Goal: Communication & Community: Share content

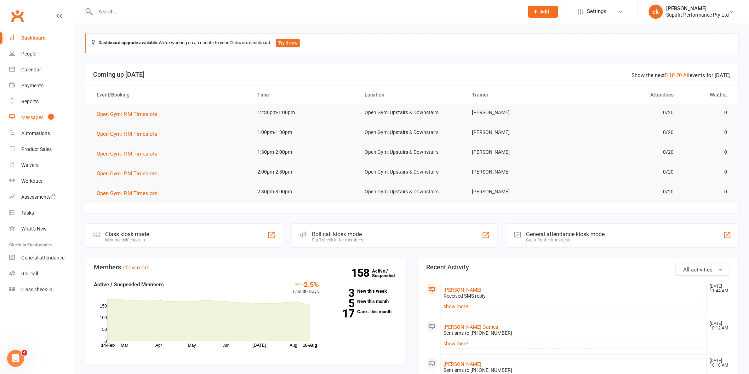
click at [36, 116] on div "Messages" at bounding box center [32, 118] width 22 height 6
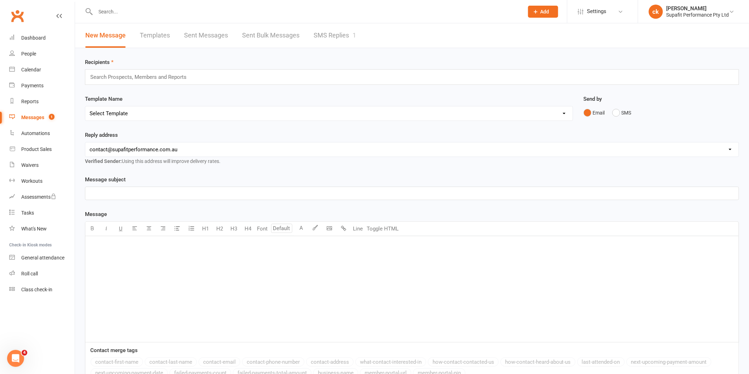
click at [131, 76] on input "text" at bounding box center [142, 77] width 104 height 9
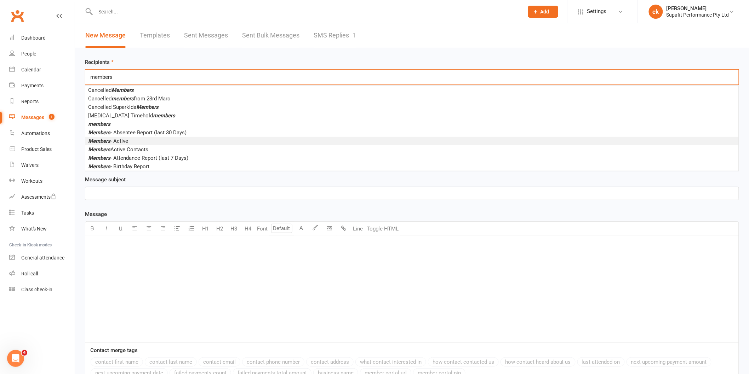
type input "members"
click at [125, 140] on span "Members - Active" at bounding box center [108, 141] width 40 height 6
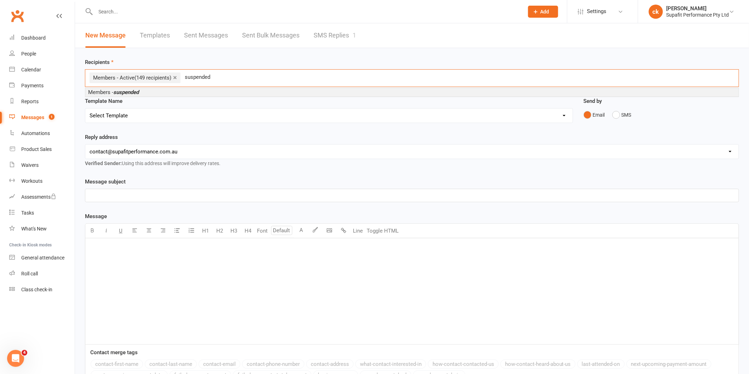
type input "suspended"
click at [108, 91] on span "Members - suspended" at bounding box center [113, 92] width 51 height 6
click at [125, 112] on select "Select Template [Email] Nutrition Coaching Initial Email [Email] 6 Week Winter …" at bounding box center [328, 116] width 487 height 14
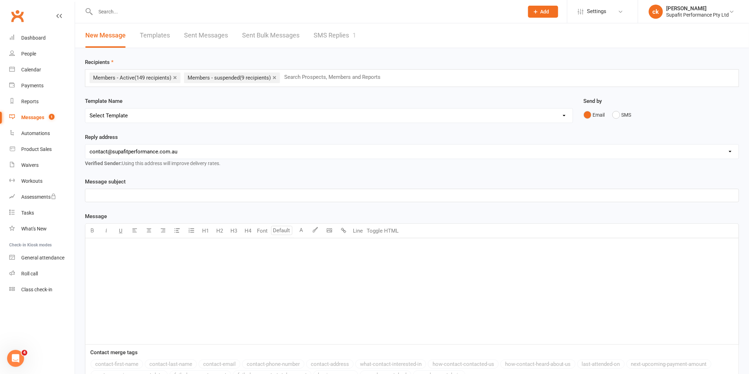
select select "10"
click at [85, 109] on select "Select Template [Email] Nutrition Coaching Initial Email [Email] 6 Week Winter …" at bounding box center [328, 116] width 487 height 14
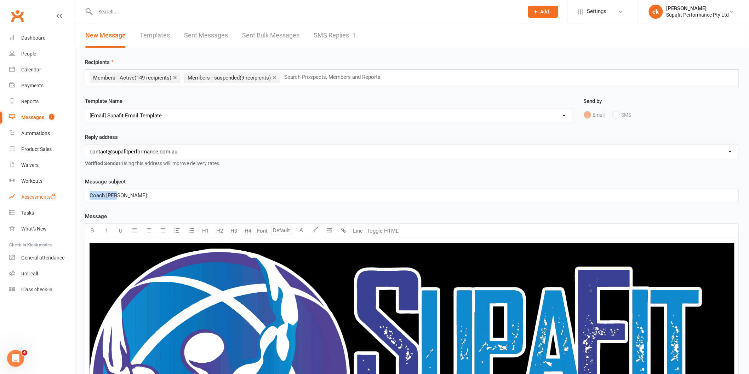
drag, startPoint x: 127, startPoint y: 196, endPoint x: 67, endPoint y: 197, distance: 60.9
click at [120, 194] on p "﻿" at bounding box center [412, 195] width 645 height 8
drag, startPoint x: 143, startPoint y: 195, endPoint x: 100, endPoint y: 194, distance: 43.2
click at [100, 194] on span "🔥 Ready to Transform? Spring Into Your Best Self!" at bounding box center [150, 195] width 120 height 6
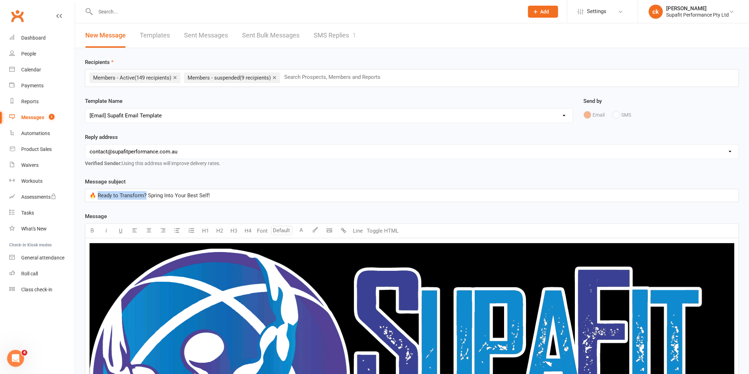
drag, startPoint x: 145, startPoint y: 195, endPoint x: 97, endPoint y: 191, distance: 48.7
click at [97, 191] on div "🔥 Ready to Transform? Spring Into Your Best Self!" at bounding box center [411, 195] width 653 height 13
click at [175, 195] on span "🔥 Come Out of Winter Stronger – 8 Weeks Spring Into Your Best Self!" at bounding box center [173, 195] width 166 height 6
click at [173, 195] on span "🔥 Come Out of Winter Stronger – 8 Weeks Spring Into Your Best Self!" at bounding box center [173, 195] width 166 height 6
drag, startPoint x: 217, startPoint y: 196, endPoint x: 192, endPoint y: 194, distance: 24.8
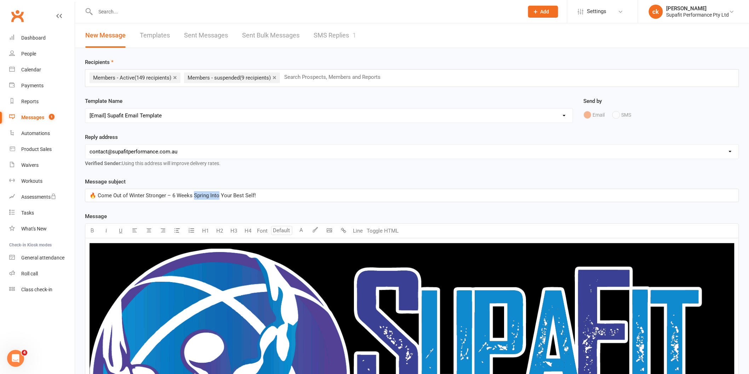
click at [192, 194] on span "🔥 Come Out of Winter Stronger – 6 Weeks Spring Into Your Best Self!" at bounding box center [173, 195] width 166 height 6
click at [257, 195] on p "🔥 Come Out of Winter Stronger – 6 Weeks to Your Best Self!" at bounding box center [412, 195] width 645 height 8
click at [168, 196] on span "🔥 Come Out of Winter Stronger – 6 Weeks to Your Best Self!" at bounding box center [163, 195] width 146 height 6
click at [94, 196] on span "🔥 Come Out of Winter Stronger: 6 Weeks to Your Best Self!" at bounding box center [161, 195] width 142 height 6
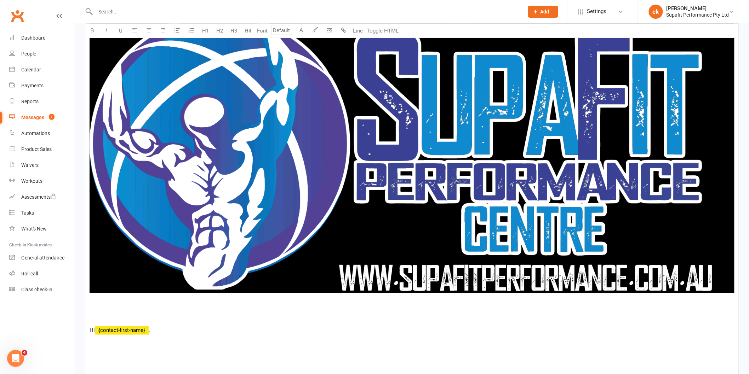
scroll to position [452, 0]
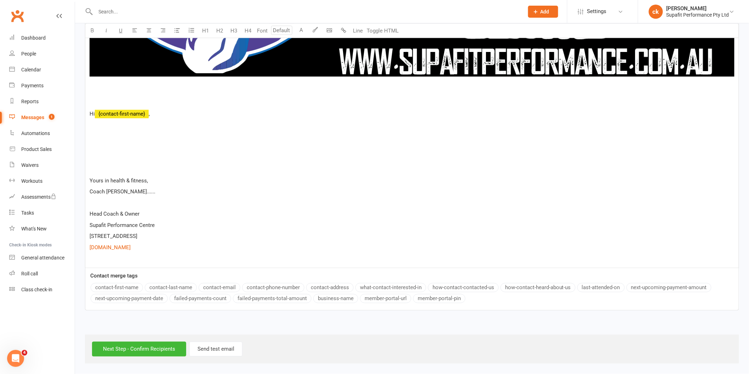
click at [115, 286] on div "Message U H1 H2 H3 H4 Font A Line Toggle HTML ﻿ Hi ﻿ {contact-first-name} , You…" at bounding box center [412, 35] width 654 height 551
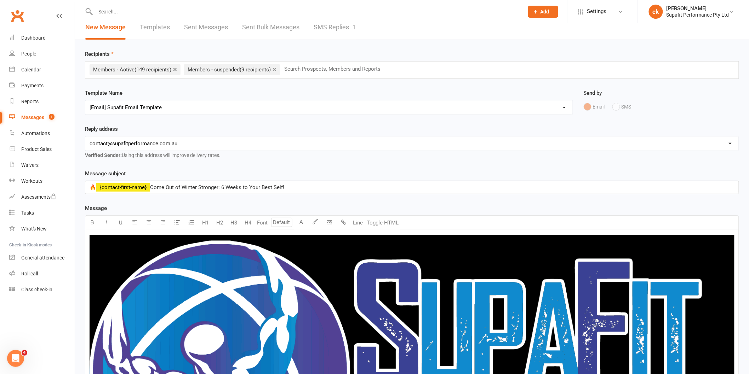
click at [153, 186] on span "Come Out of Winter Stronger: 6 Weeks to Your Best Self!" at bounding box center [217, 187] width 134 height 6
drag, startPoint x: 295, startPoint y: 185, endPoint x: 80, endPoint y: 196, distance: 215.0
copy p "🔥 ﻿ {contact-first-name} Come Out of Winter Stronger: 6 Weeks to Your Best Self!"
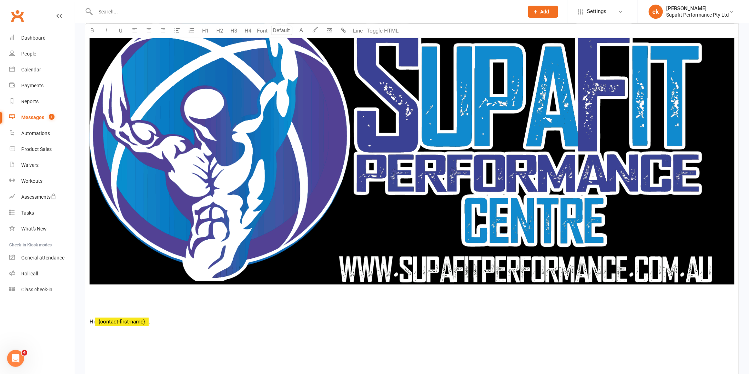
scroll to position [441, 0]
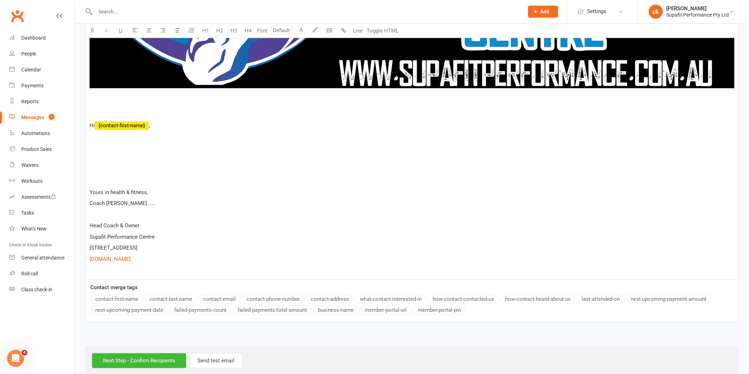
click at [240, 119] on div "﻿ Hi ﻿ {contact-first-name} , Yours in health & fitness, Coach Cam...... Head C…" at bounding box center [411, 39] width 653 height 482
click at [252, 118] on p at bounding box center [412, 114] width 645 height 8
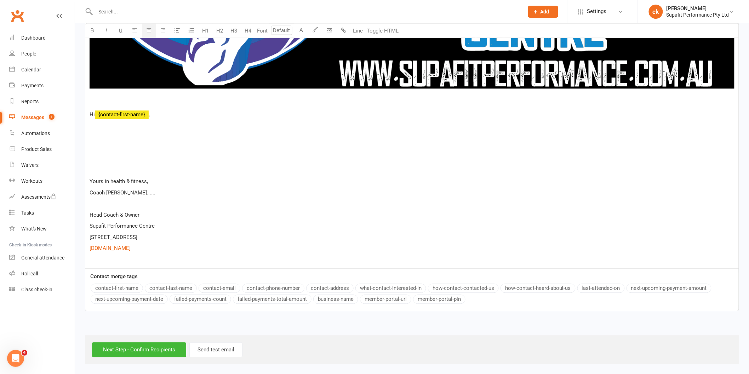
scroll to position [441, 0]
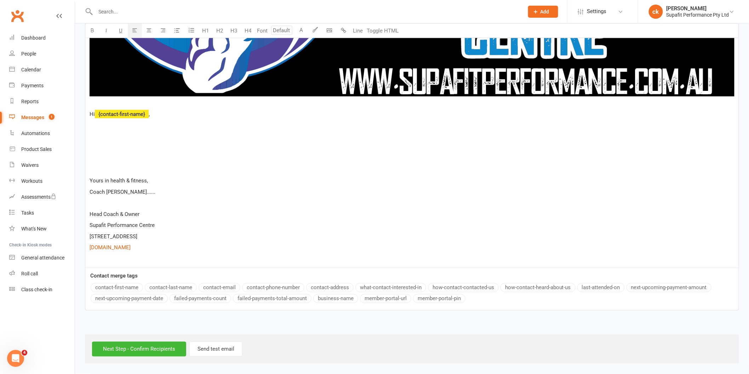
click at [115, 122] on p at bounding box center [412, 125] width 645 height 8
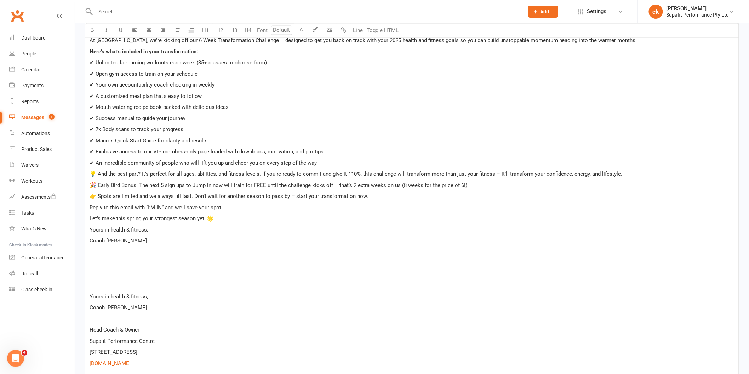
scroll to position [606, 0]
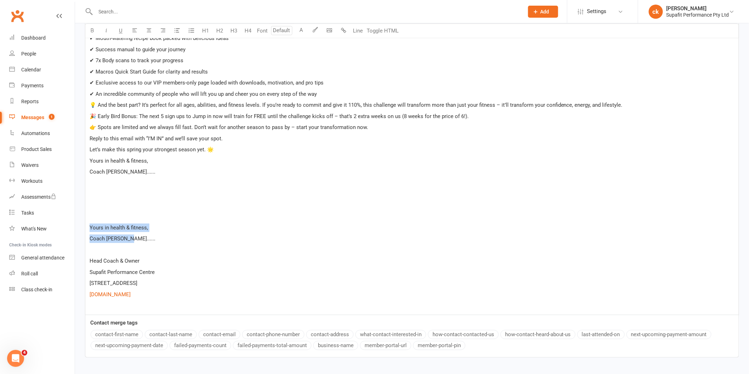
drag, startPoint x: 139, startPoint y: 242, endPoint x: 82, endPoint y: 229, distance: 57.8
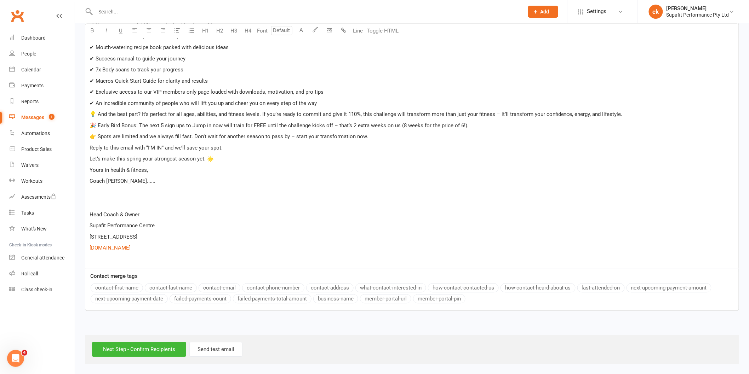
scroll to position [597, 0]
click at [100, 204] on p at bounding box center [412, 203] width 645 height 8
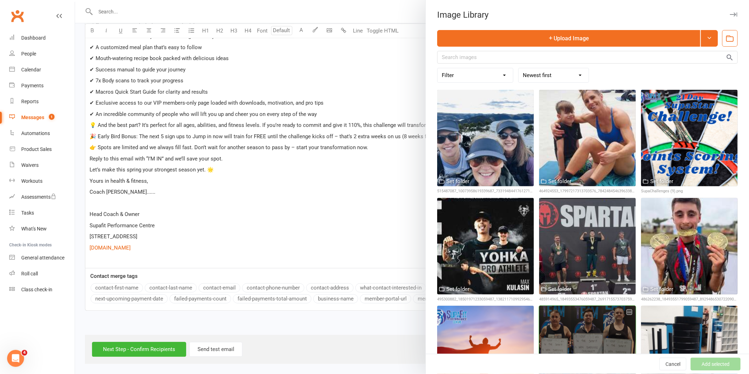
click at [610, 320] on div at bounding box center [587, 354] width 97 height 97
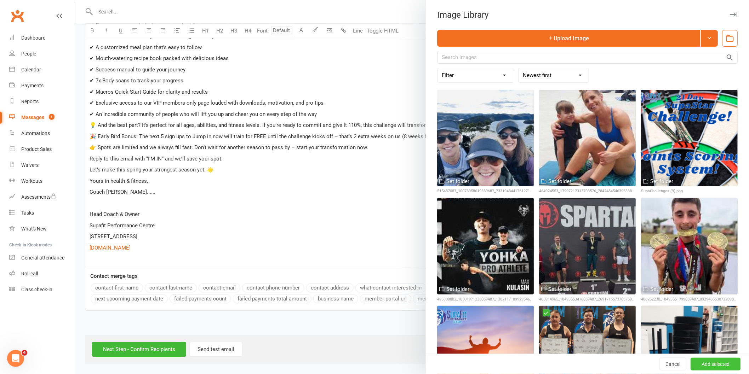
click at [696, 366] on button "Add selected" at bounding box center [715, 364] width 50 height 13
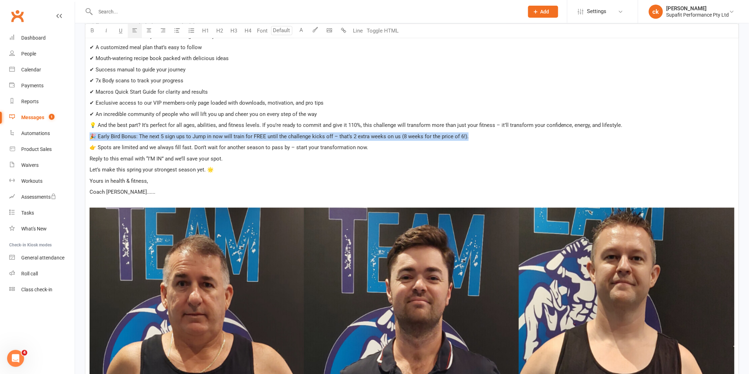
drag, startPoint x: 91, startPoint y: 136, endPoint x: 482, endPoint y: 133, distance: 391.0
click at [482, 133] on p "🎉 Early Bird Bonus: The next 5 sign ups to Jump in now will train for FREE unti…" at bounding box center [412, 136] width 645 height 8
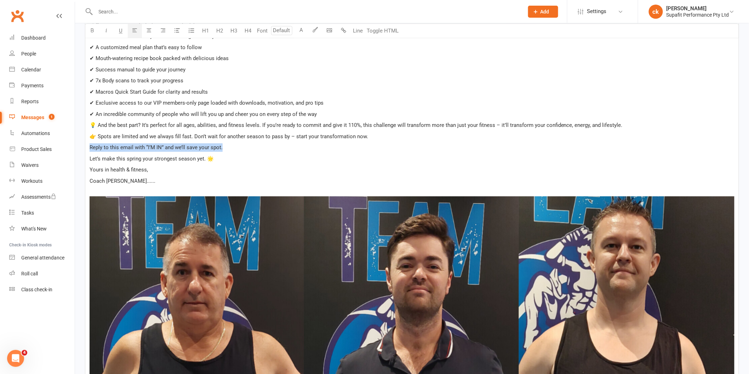
drag, startPoint x: 90, startPoint y: 148, endPoint x: 235, endPoint y: 149, distance: 144.7
click at [235, 149] on p "Reply to this email with “I’M IN” and we’ll save your spot." at bounding box center [412, 147] width 645 height 8
click at [180, 146] on span "Click here to lock in your spot ASAP! (7 spots are already filled)" at bounding box center [165, 147] width 150 height 6
click at [200, 183] on p "Coach [PERSON_NAME]......" at bounding box center [412, 181] width 645 height 8
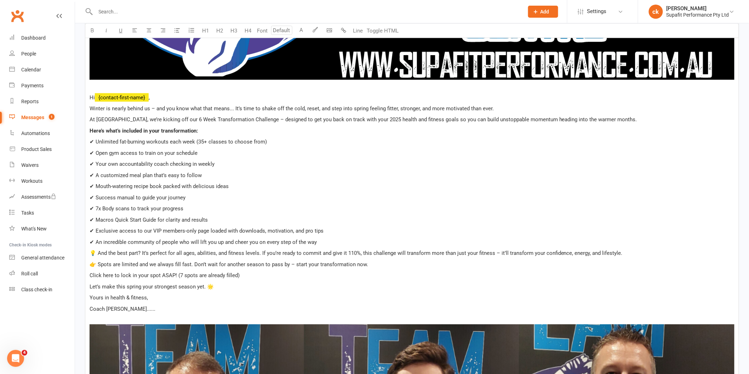
scroll to position [547, 0]
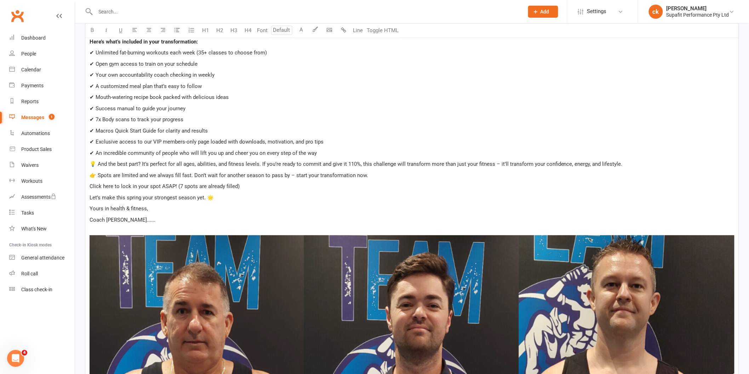
click at [175, 188] on span "Click here to lock in your spot ASAP! (7 spots are already filled)" at bounding box center [165, 187] width 150 height 6
drag, startPoint x: 271, startPoint y: 189, endPoint x: 176, endPoint y: 187, distance: 95.6
click at [176, 186] on span "Click here to lock in your spot ASAP! [URL][DOMAIN_NAME] (7 spots are already f…" at bounding box center [192, 187] width 205 height 6
click at [431, 126] on div "﻿ ﻿ Hi ﻿ {contact-first-name} , [PERSON_NAME] is nearly behind us – and you kno…" at bounding box center [411, 322] width 653 height 1260
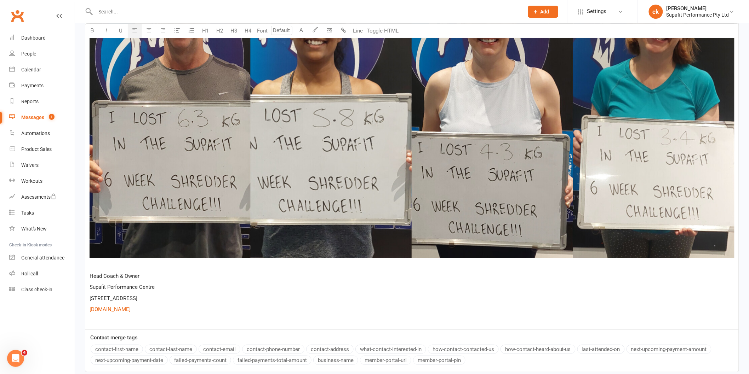
scroll to position [1231, 0]
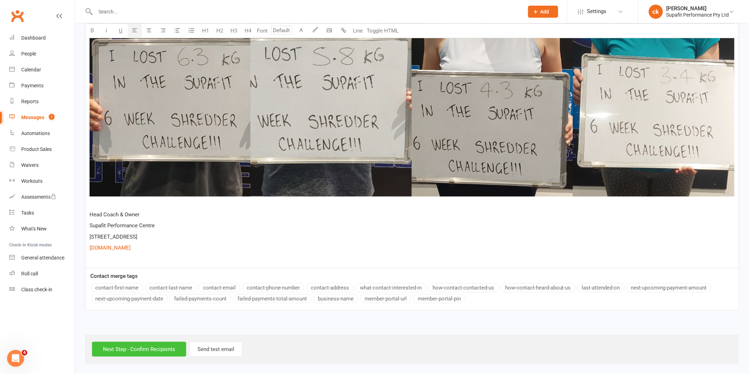
click at [143, 351] on input "Next Step - Confirm Recipients" at bounding box center [139, 349] width 94 height 15
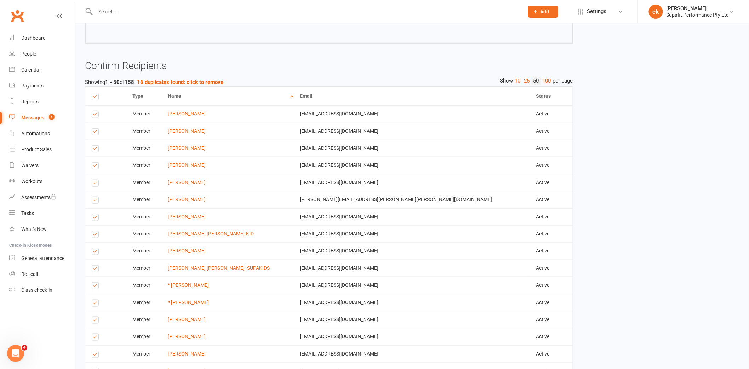
scroll to position [1231, 0]
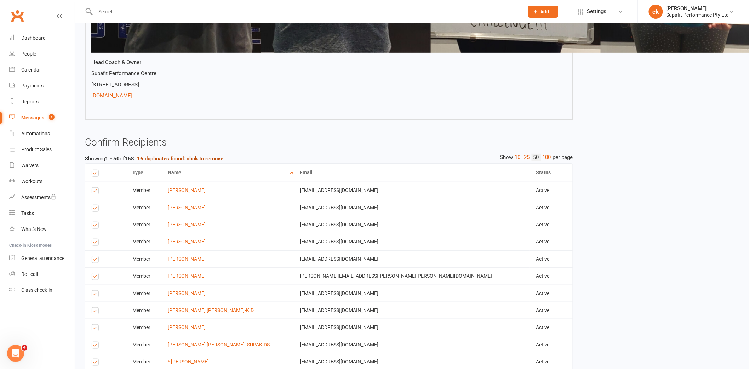
click at [162, 157] on strong "16 duplicates found: click to remove" at bounding box center [180, 158] width 86 height 6
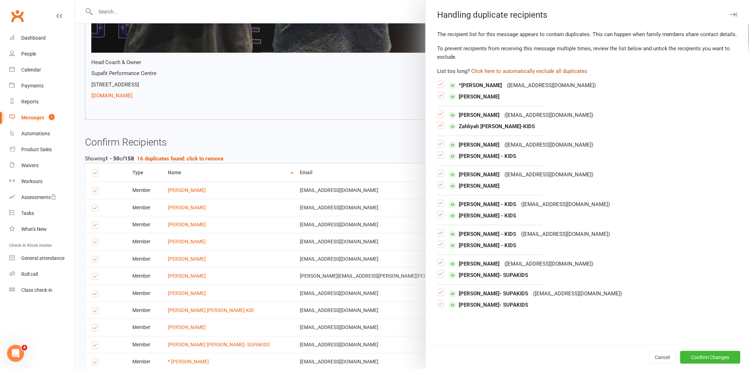
click at [499, 75] on button "Click here to automatically exclude all duplicates" at bounding box center [529, 71] width 116 height 8
click at [500, 75] on button "Click here to automatically exclude all duplicates" at bounding box center [529, 71] width 116 height 8
click at [701, 355] on button "Confirm Changes" at bounding box center [710, 357] width 60 height 13
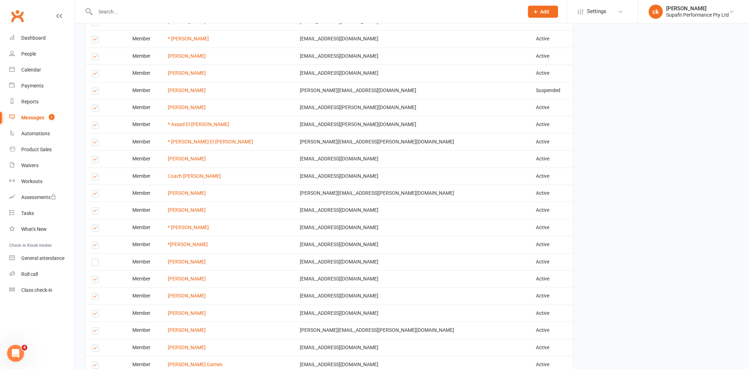
scroll to position [1978, 0]
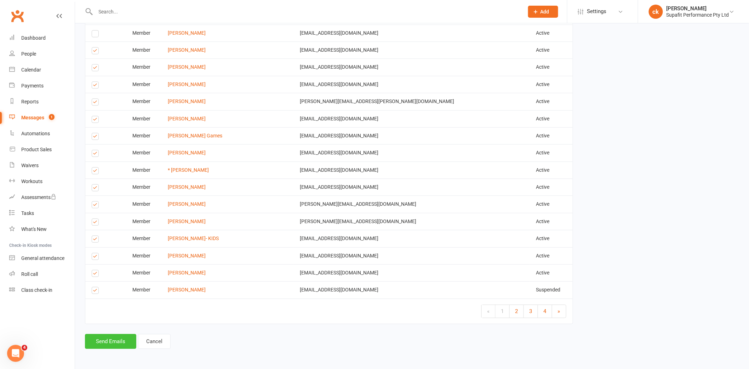
click at [108, 343] on button "Send Emails" at bounding box center [110, 341] width 51 height 15
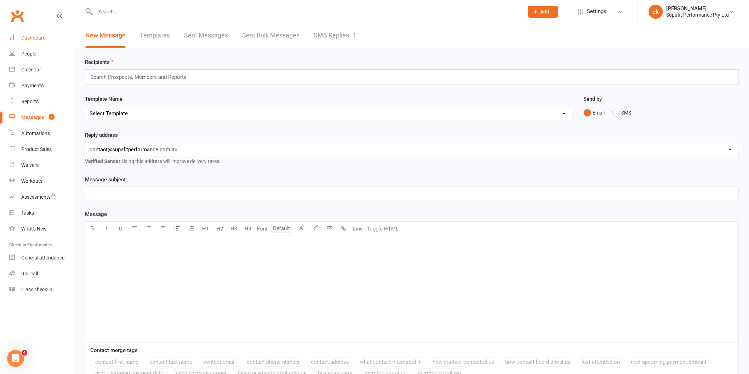
click at [37, 34] on link "Dashboard" at bounding box center [41, 38] width 65 height 16
click at [150, 192] on p "﻿" at bounding box center [412, 193] width 645 height 8
click at [144, 114] on select "Select Template [Email] Nutrition Coaching Initial Email [Email] 6 Week Winter …" at bounding box center [328, 114] width 487 height 14
select select "10"
click at [85, 107] on select "Select Template [Email] Nutrition Coaching Initial Email [Email] 6 Week Winter …" at bounding box center [328, 114] width 487 height 14
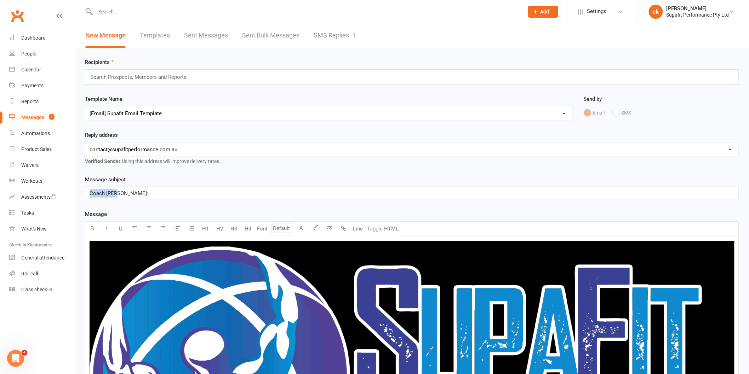
drag, startPoint x: 140, startPoint y: 196, endPoint x: 87, endPoint y: 201, distance: 53.2
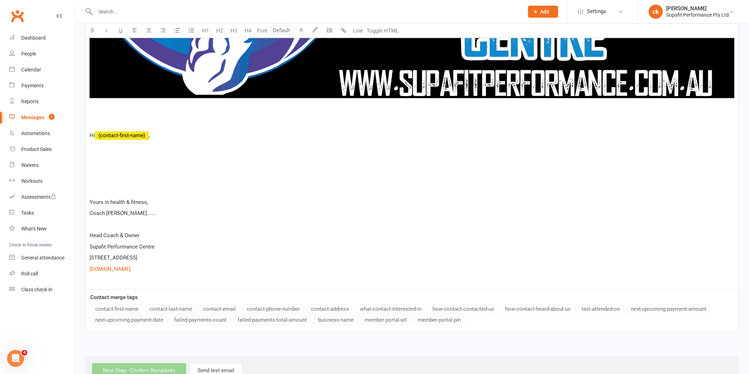
scroll to position [432, 0]
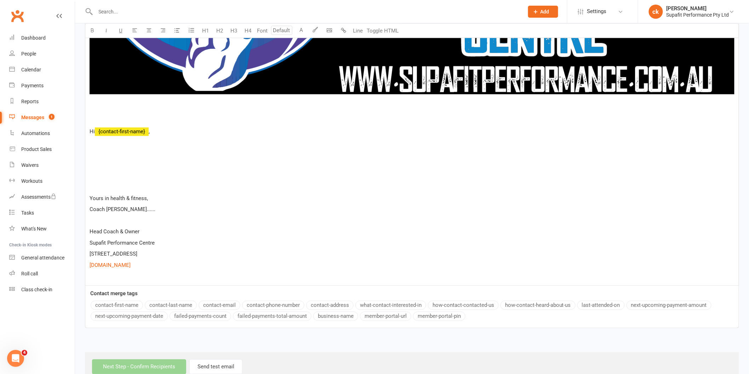
click at [150, 117] on p at bounding box center [412, 120] width 645 height 8
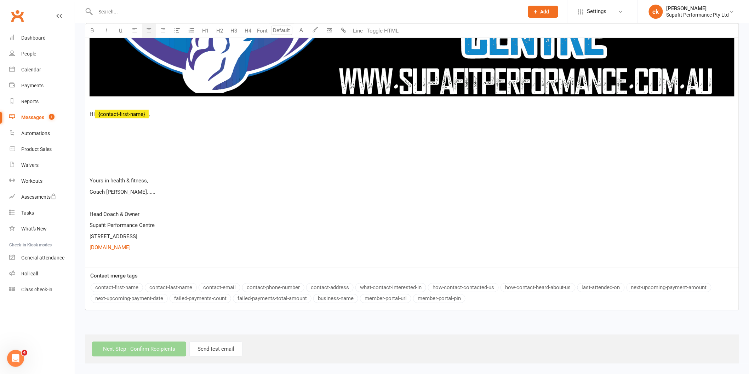
scroll to position [439, 0]
click at [100, 128] on p at bounding box center [412, 125] width 645 height 8
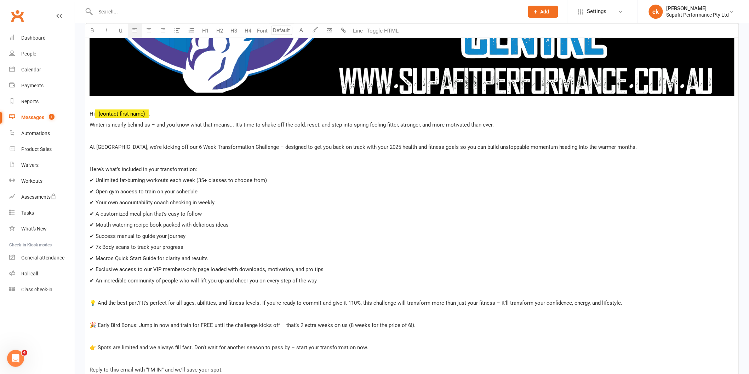
scroll to position [678, 0]
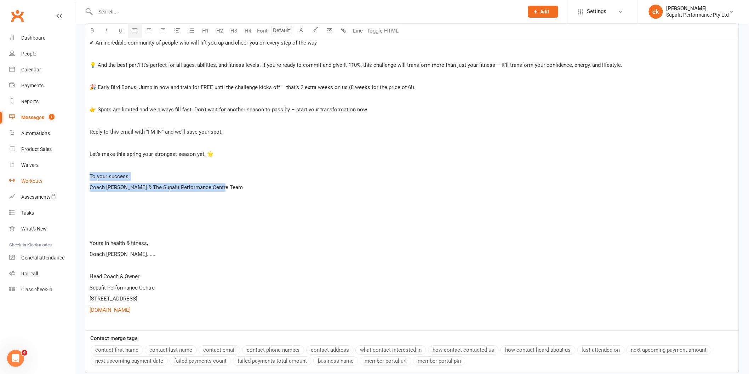
drag, startPoint x: 235, startPoint y: 191, endPoint x: 66, endPoint y: 180, distance: 169.2
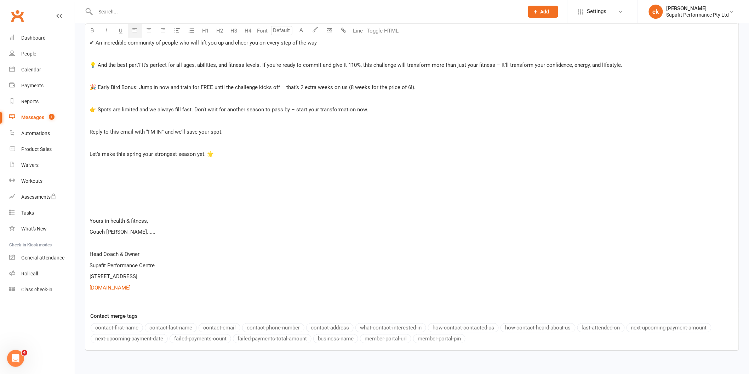
click at [98, 199] on p at bounding box center [412, 199] width 645 height 8
click at [93, 209] on p at bounding box center [412, 210] width 645 height 8
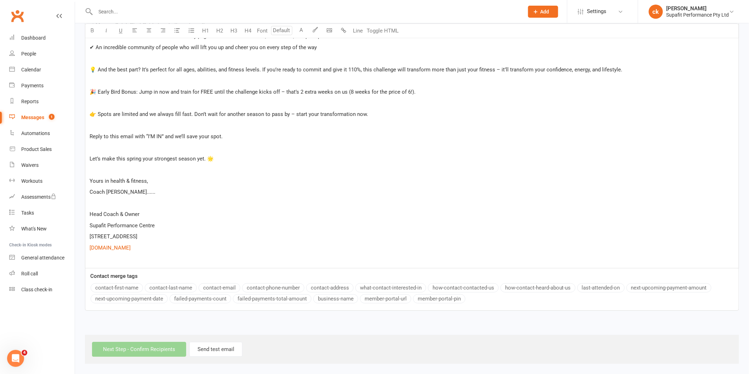
scroll to position [662, 0]
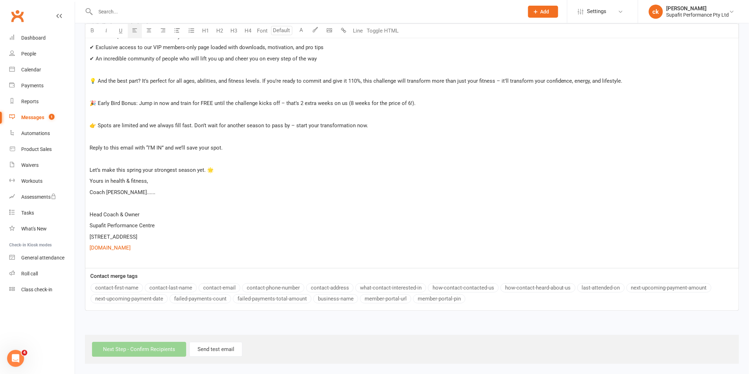
click at [96, 160] on p "﻿" at bounding box center [412, 159] width 645 height 8
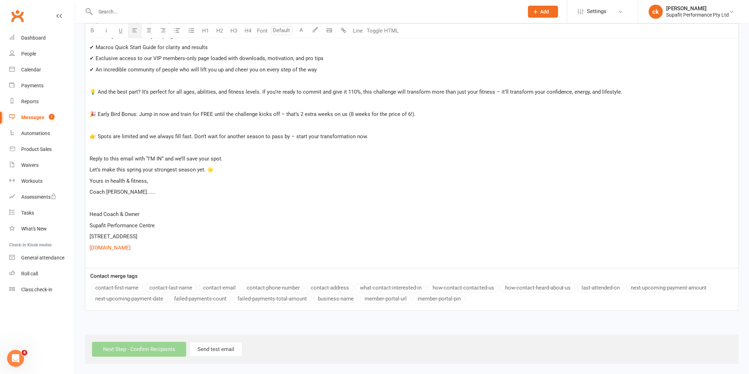
click at [101, 146] on p "﻿" at bounding box center [412, 147] width 645 height 8
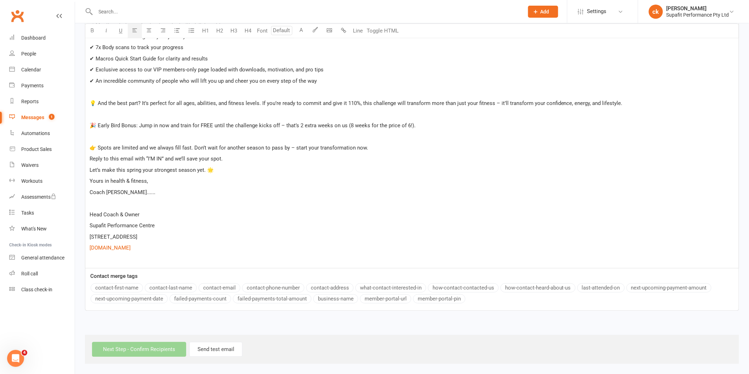
click at [104, 140] on p "﻿" at bounding box center [412, 136] width 645 height 8
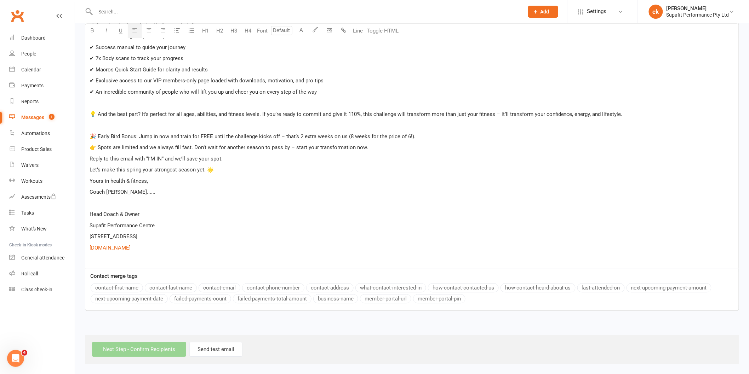
click at [104, 126] on p "﻿" at bounding box center [412, 125] width 645 height 8
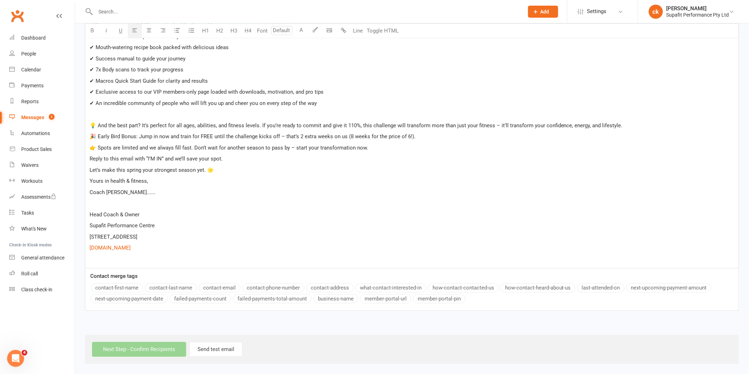
click at [105, 112] on p "﻿" at bounding box center [412, 114] width 645 height 8
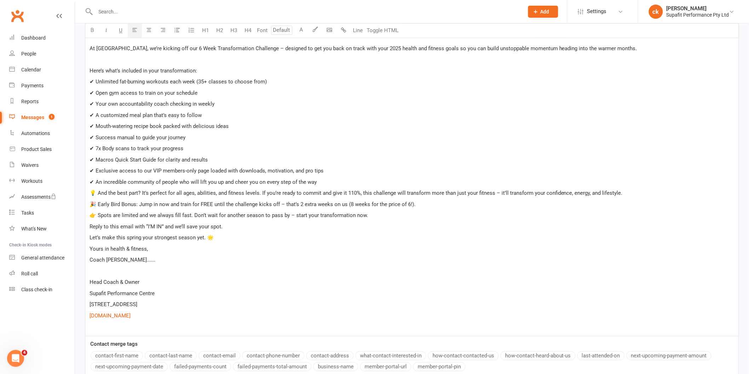
scroll to position [449, 0]
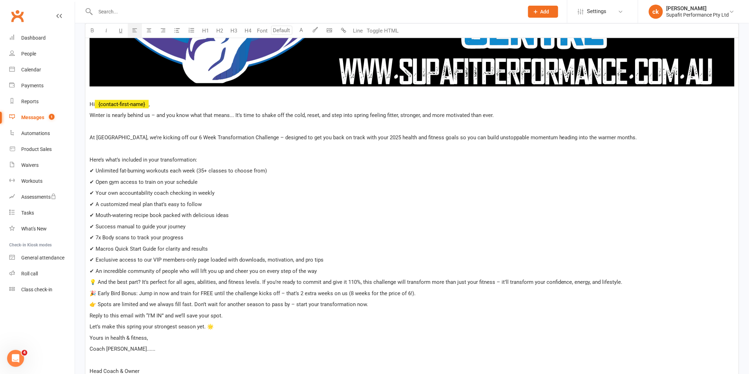
click at [103, 148] on p "﻿" at bounding box center [412, 149] width 645 height 8
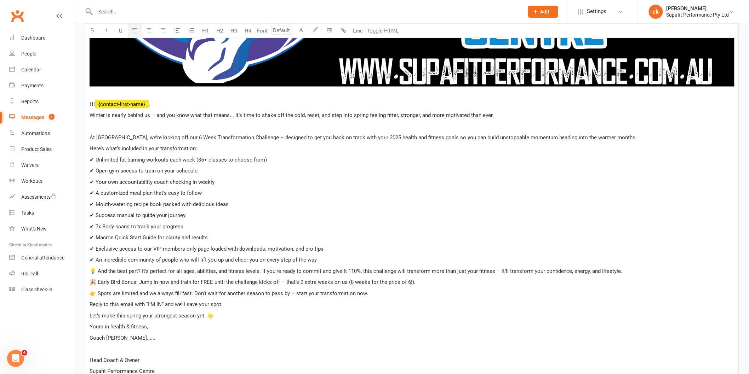
click at [107, 126] on p "﻿" at bounding box center [412, 126] width 645 height 8
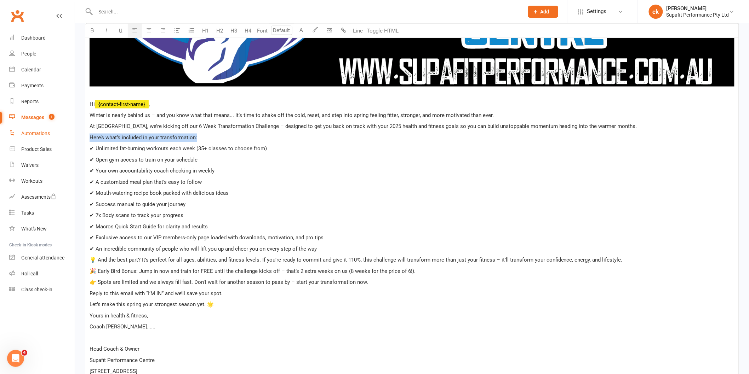
drag, startPoint x: 199, startPoint y: 135, endPoint x: 70, endPoint y: 137, distance: 129.5
click at [70, 137] on ui-view "Prospect Member Non-attending contact Class / event Appointment Task Membership…" at bounding box center [374, 26] width 749 height 946
click at [91, 31] on icon "button" at bounding box center [92, 30] width 5 height 5
click at [96, 335] on p at bounding box center [412, 338] width 645 height 8
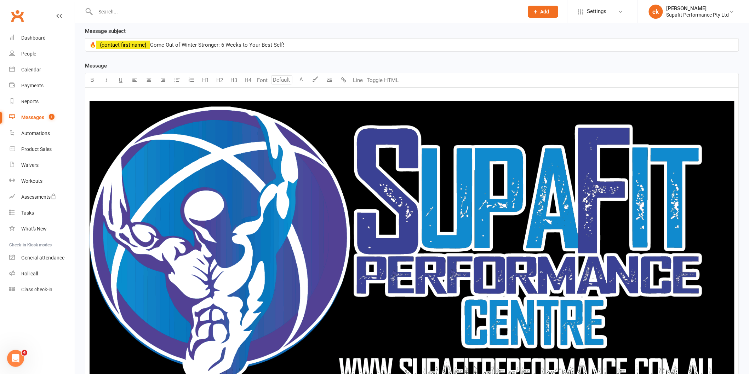
scroll to position [16, 0]
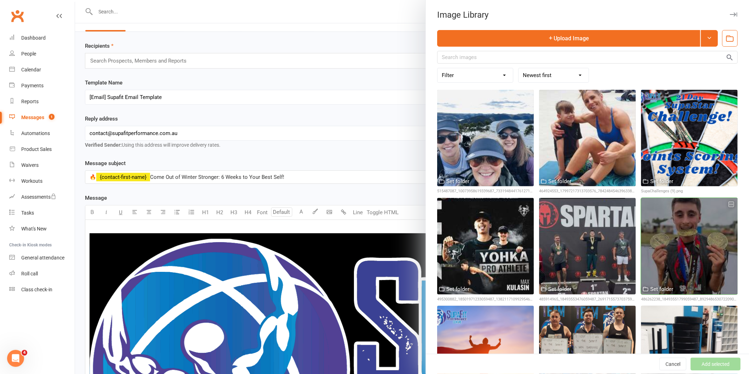
scroll to position [157, 0]
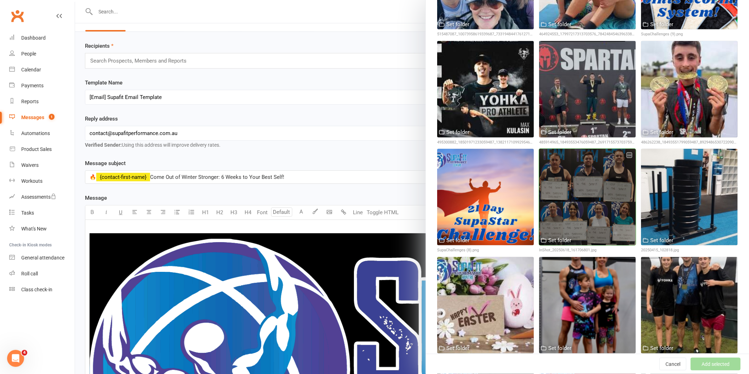
click at [599, 217] on div at bounding box center [587, 197] width 97 height 97
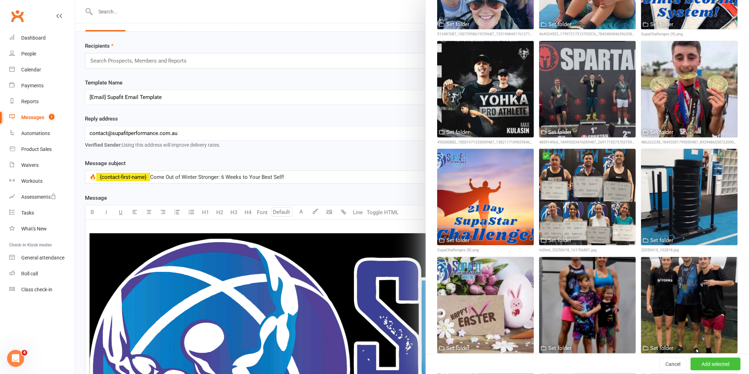
click at [696, 366] on button "Add selected" at bounding box center [715, 364] width 50 height 13
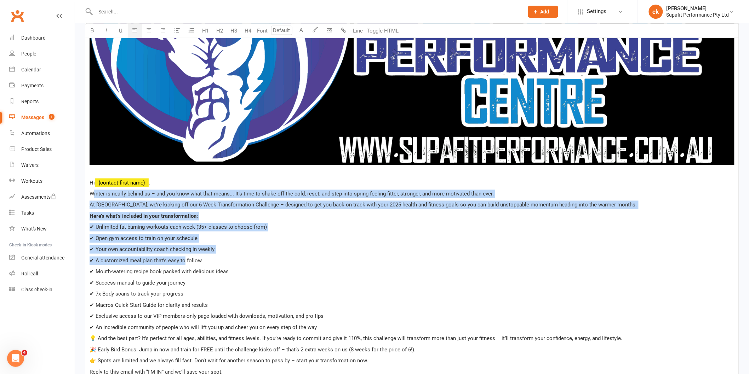
scroll to position [528, 0]
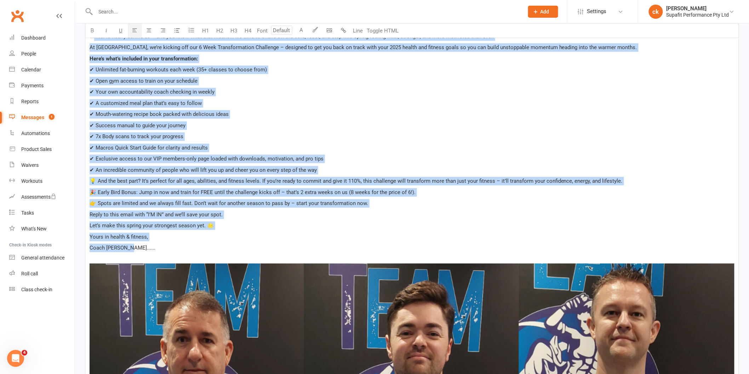
drag, startPoint x: 91, startPoint y: 195, endPoint x: 154, endPoint y: 249, distance: 83.6
click at [154, 249] on div "﻿ ﻿ Hi ﻿ {contact-first-name} , Winter is nearly behind us – and you know what …" at bounding box center [411, 344] width 653 height 1271
copy div "Winter is nearly behind us – and you know what that means... It’s time to shake…"
click at [257, 111] on p "✔ Mouth-watering recipe book packed with delicious ideas" at bounding box center [412, 114] width 645 height 8
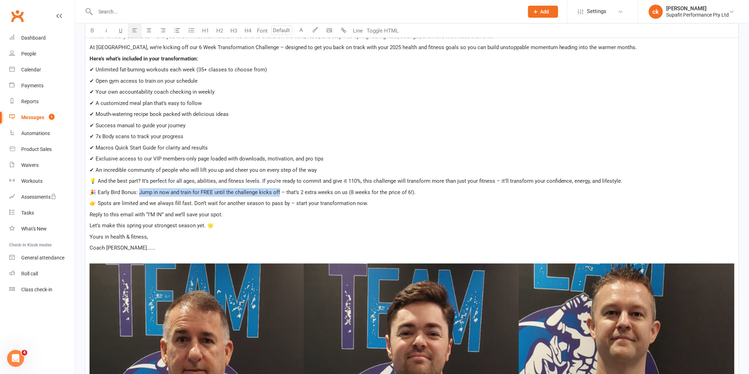
drag, startPoint x: 140, startPoint y: 193, endPoint x: 278, endPoint y: 193, distance: 138.4
click at [278, 193] on span "🎉 Early Bird Bonus: Jump in now and train for FREE until the challenge kicks of…" at bounding box center [253, 193] width 326 height 6
click at [315, 231] on div "﻿ ﻿ Hi ﻿ {contact-first-name} , Winter is nearly behind us – and you know what …" at bounding box center [411, 344] width 653 height 1271
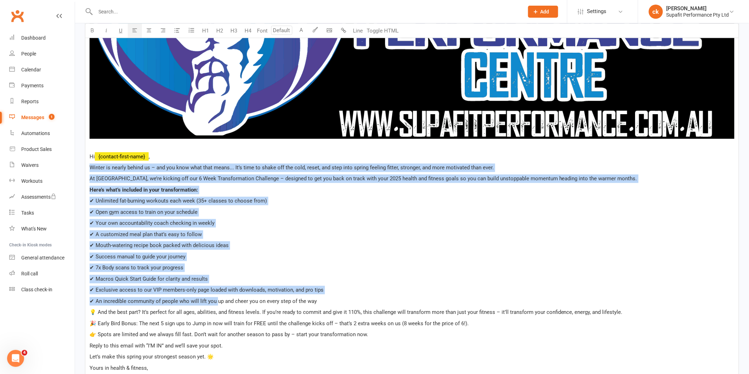
scroll to position [449, 0]
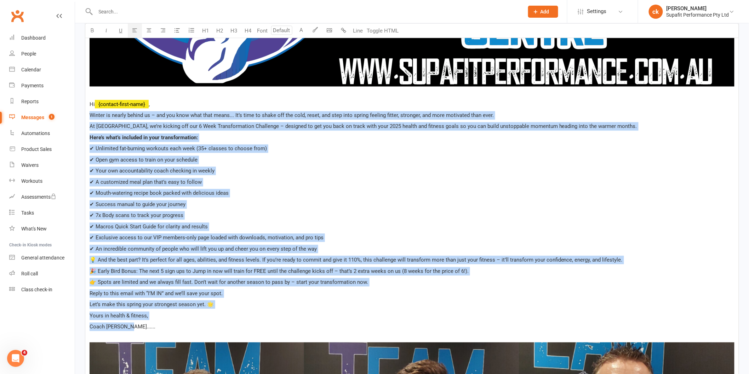
drag, startPoint x: 90, startPoint y: 195, endPoint x: 210, endPoint y: 329, distance: 180.4
copy div "Winter is nearly behind us – and you know what that means... It’s time to shake…"
click at [425, 182] on p "✔ A customized meal plan that’s easy to follow" at bounding box center [412, 182] width 645 height 8
click at [484, 219] on p "✔ 7x Body scans to track your progress" at bounding box center [412, 216] width 645 height 8
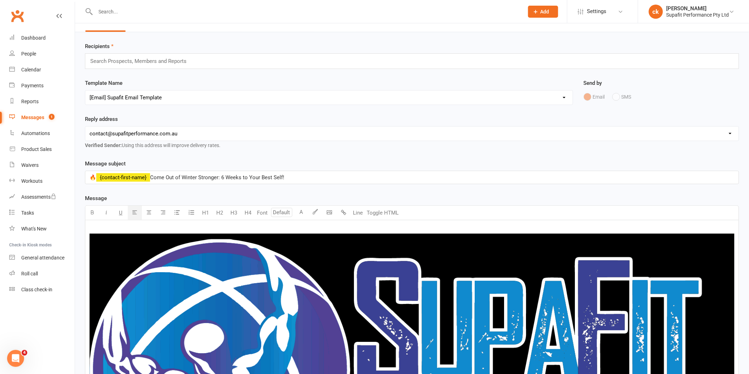
scroll to position [0, 0]
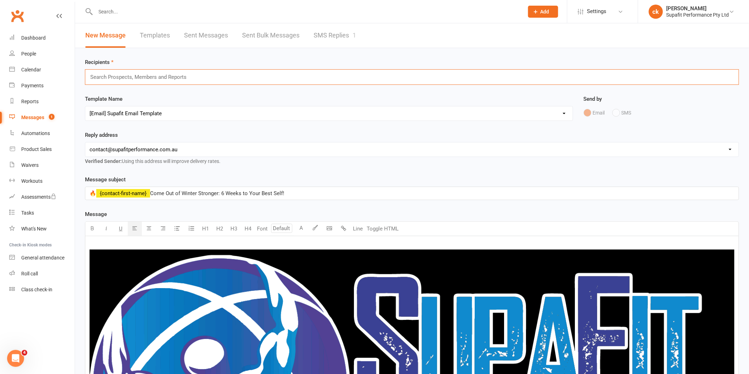
click at [139, 78] on input "text" at bounding box center [142, 77] width 104 height 9
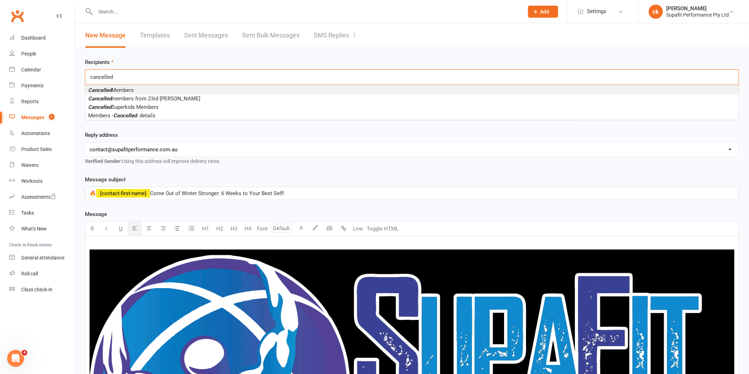
type input "cancelled"
click at [130, 87] on span "Cancelled Members" at bounding box center [111, 90] width 46 height 6
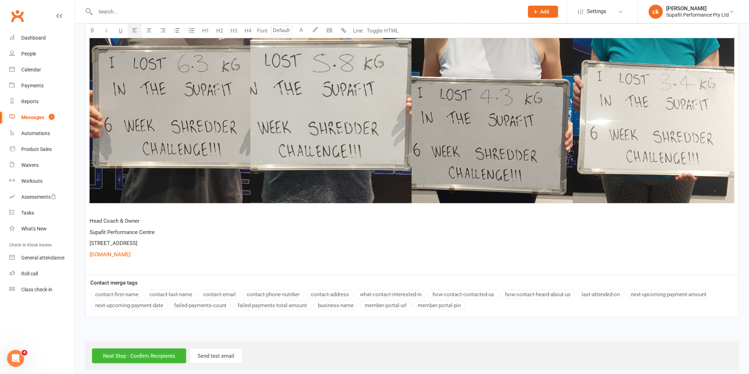
scroll to position [1242, 0]
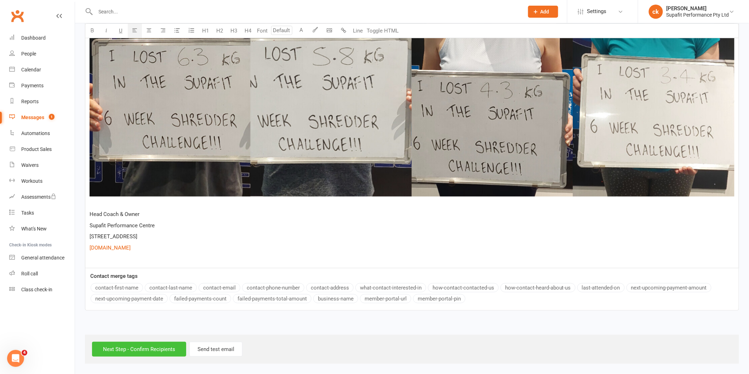
click at [140, 348] on input "Next Step - Confirm Recipients" at bounding box center [139, 349] width 94 height 15
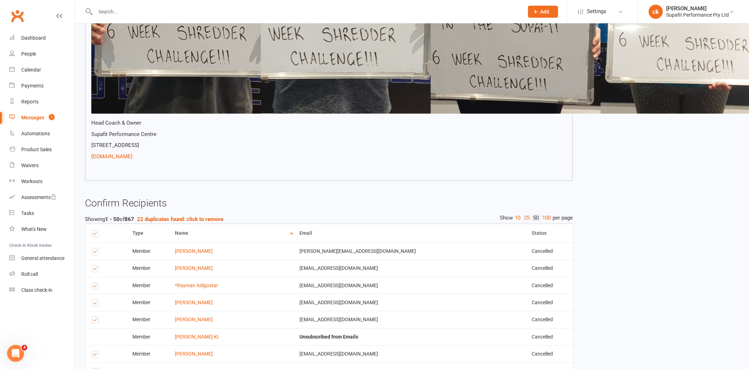
scroll to position [1219, 0]
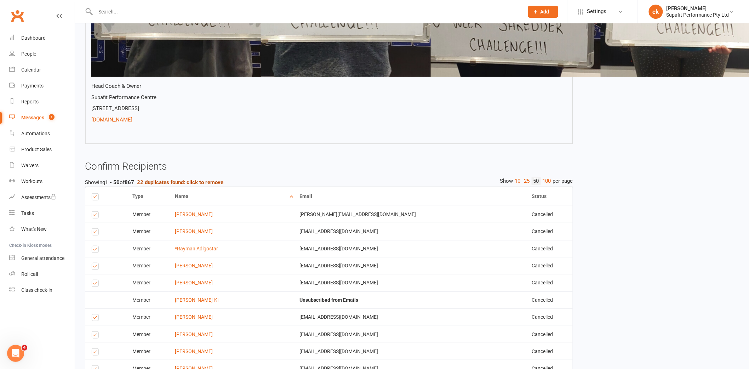
click at [179, 181] on strong "22 duplicates found: click to remove" at bounding box center [180, 182] width 86 height 6
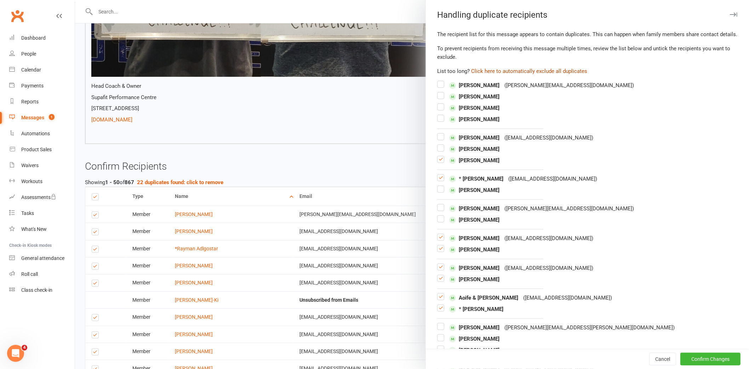
click at [528, 75] on button "Click here to automatically exclude all duplicates" at bounding box center [529, 71] width 116 height 8
click at [698, 358] on button "Confirm Changes" at bounding box center [710, 358] width 60 height 13
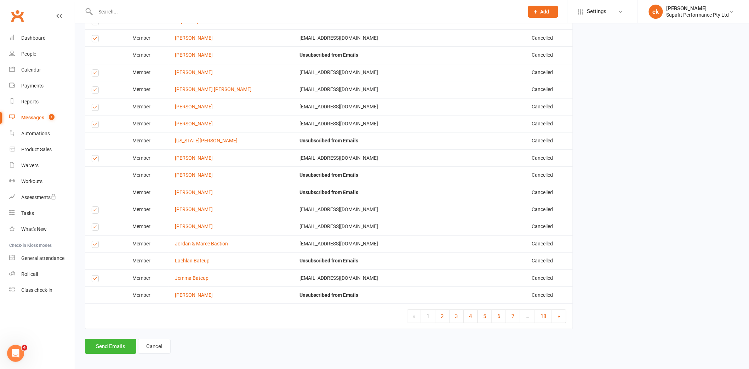
scroll to position [1989, 0]
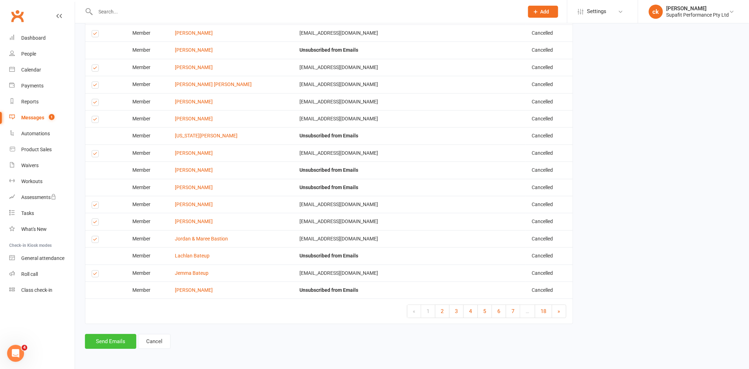
click at [115, 344] on button "Send Emails" at bounding box center [110, 341] width 51 height 15
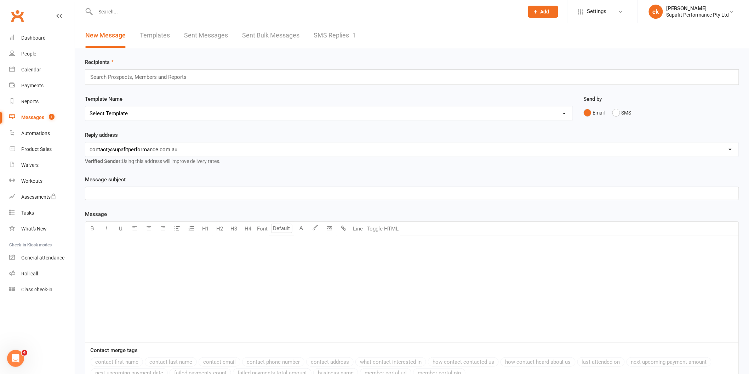
click at [137, 105] on div "Template Name Select Template [Email] Nutrition Coaching Initial Email [Email] …" at bounding box center [329, 108] width 488 height 26
click at [143, 111] on select "Select Template [Email] Nutrition Coaching Initial Email [Email] 6 Week Winter …" at bounding box center [328, 114] width 487 height 14
select select "10"
click at [85, 107] on select "Select Template [Email] Nutrition Coaching Initial Email [Email] 6 Week Winter …" at bounding box center [328, 114] width 487 height 14
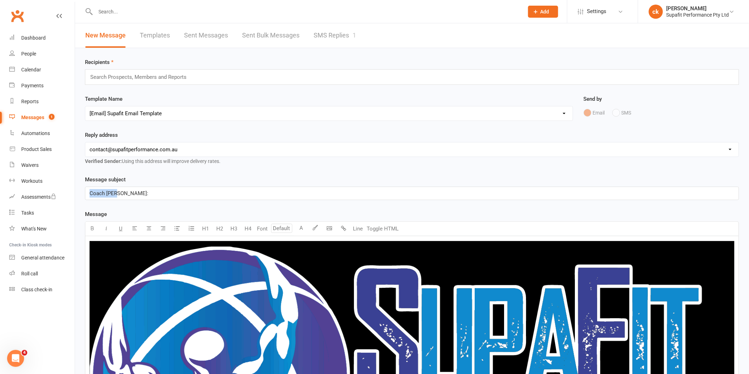
drag, startPoint x: 153, startPoint y: 195, endPoint x: 89, endPoint y: 199, distance: 64.5
click at [89, 199] on div "Coach [PERSON_NAME]:" at bounding box center [411, 193] width 653 height 13
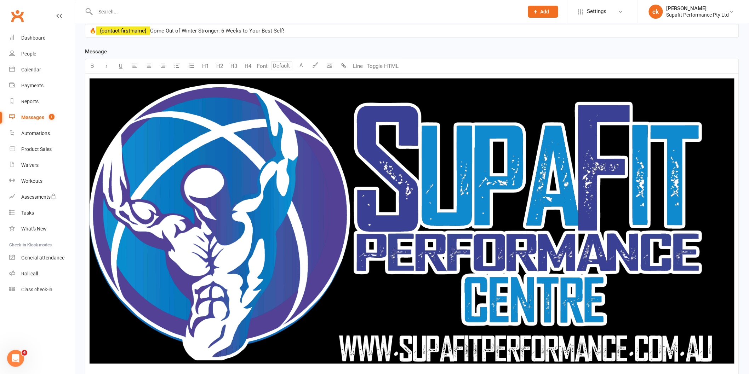
scroll to position [275, 0]
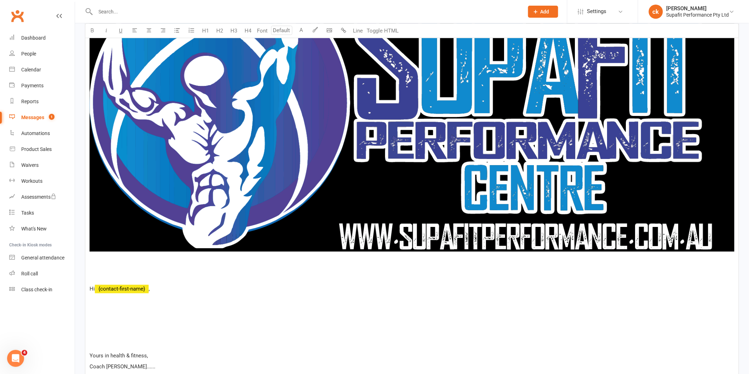
click at [204, 270] on p "﻿" at bounding box center [412, 118] width 645 height 305
click at [274, 295] on div "﻿ Hi ﻿ {contact-first-name} , Yours in health & fitness, Coach Cam...... Head C…" at bounding box center [411, 202] width 653 height 482
click at [310, 287] on p "Hi ﻿ {contact-first-name} ," at bounding box center [412, 289] width 645 height 8
click at [312, 278] on p at bounding box center [412, 278] width 645 height 8
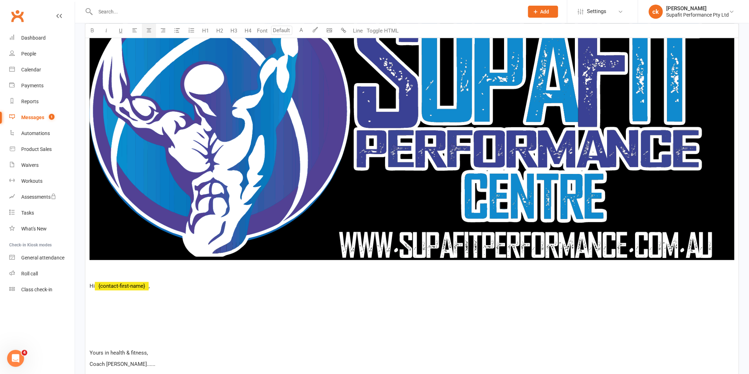
scroll to position [284, 0]
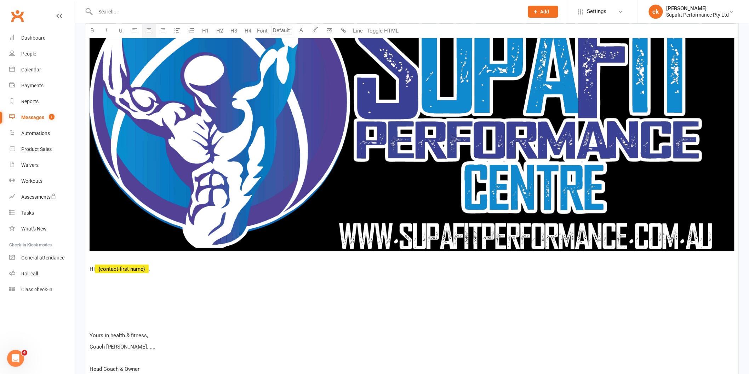
click at [107, 282] on p at bounding box center [412, 280] width 645 height 8
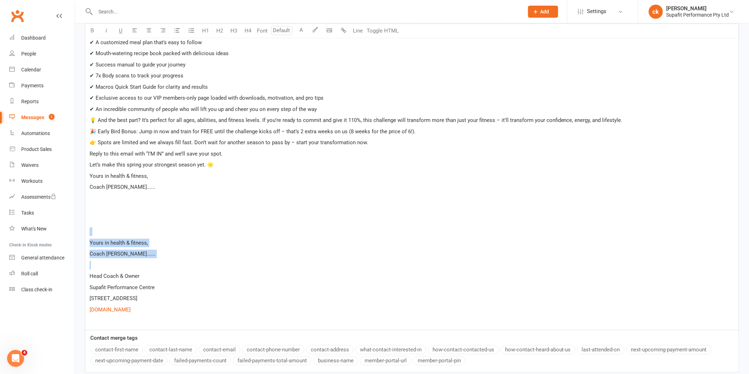
drag, startPoint x: 116, startPoint y: 249, endPoint x: 88, endPoint y: 235, distance: 31.5
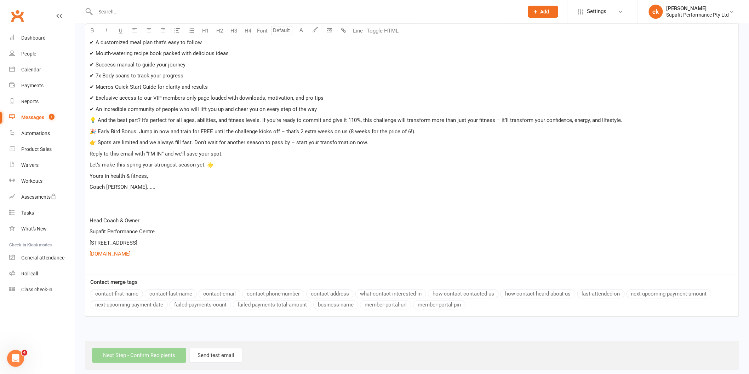
scroll to position [584, 0]
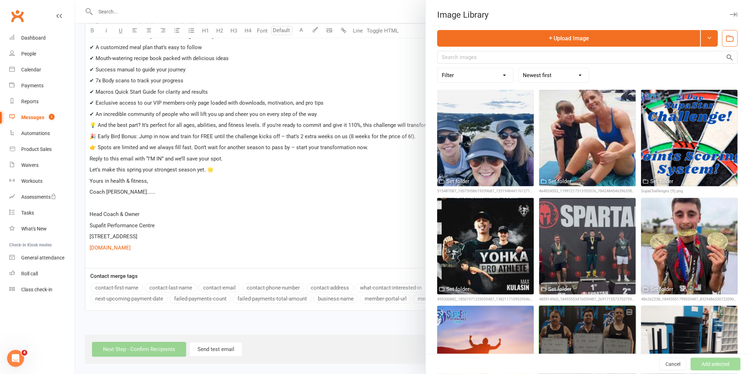
click at [588, 317] on div at bounding box center [587, 354] width 97 height 97
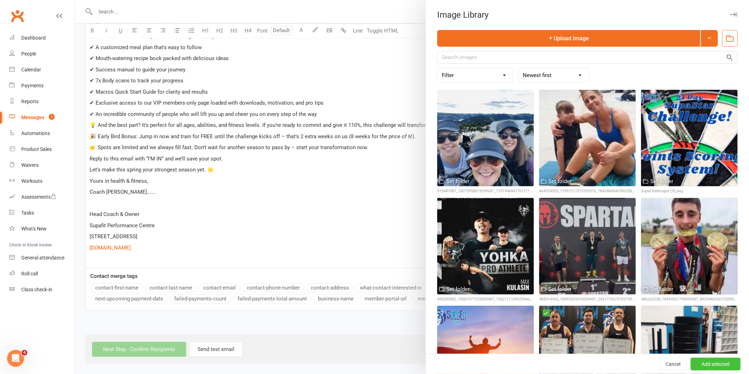
click at [691, 362] on button "Add selected" at bounding box center [715, 364] width 50 height 13
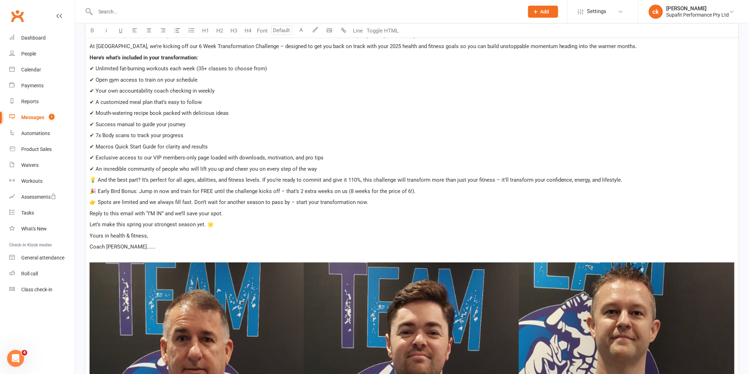
scroll to position [427, 0]
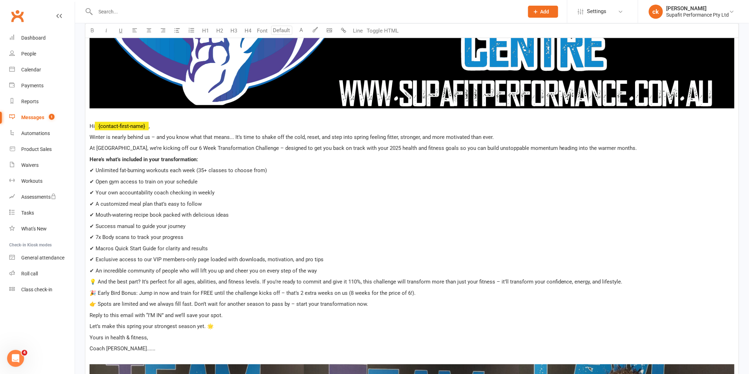
click at [137, 295] on span "🎉 Early Bird Bonus: Jump in now and train for FREE until the challenge kicks of…" at bounding box center [253, 294] width 326 height 6
click at [140, 291] on span "🎉 Early Bird Bonus: Jump in now and train for FREE until the challenge kicks of…" at bounding box center [253, 294] width 326 height 6
click at [140, 292] on span "🎉 Early Bird Bonus: Jump in now and train for FREE until the challenge kicks of…" at bounding box center [253, 294] width 326 height 6
click at [144, 293] on span "🎉 Early Bird Bonus: Jump in now and train for FREE until the challenge kicks of…" at bounding box center [253, 294] width 326 height 6
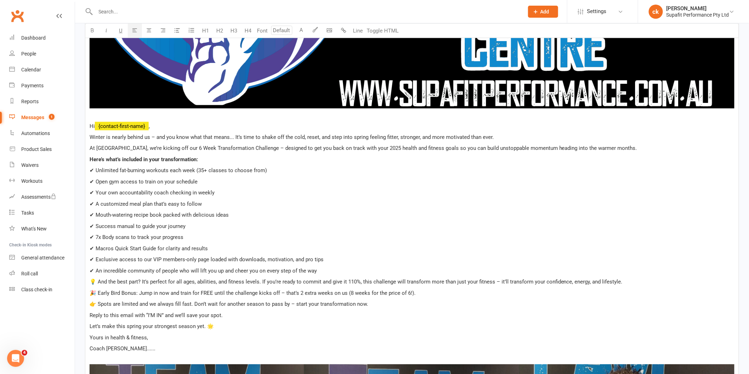
click at [139, 292] on span "🎉 Early Bird Bonus: Jump in now and train for FREE until the challenge kicks of…" at bounding box center [253, 294] width 326 height 6
click at [232, 294] on span "🎉 Early Bird Bonus: The next 5 sign ups to Jump in now and train for FREE until…" at bounding box center [279, 294] width 379 height 6
drag, startPoint x: 139, startPoint y: 295, endPoint x: 330, endPoint y: 294, distance: 191.4
click at [330, 294] on span "🎉 Early Bird Bonus: The next 5 sign ups to Jump in now will train for FREE unti…" at bounding box center [279, 294] width 379 height 6
copy span "he next 5 sign ups to Jump in now will train for FREE until the challenge kicks…"
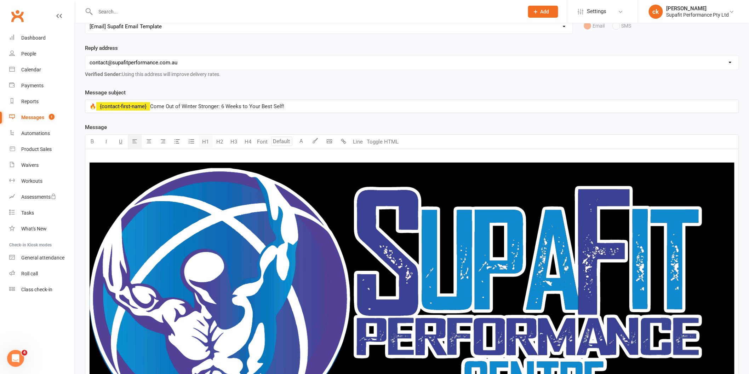
scroll to position [0, 0]
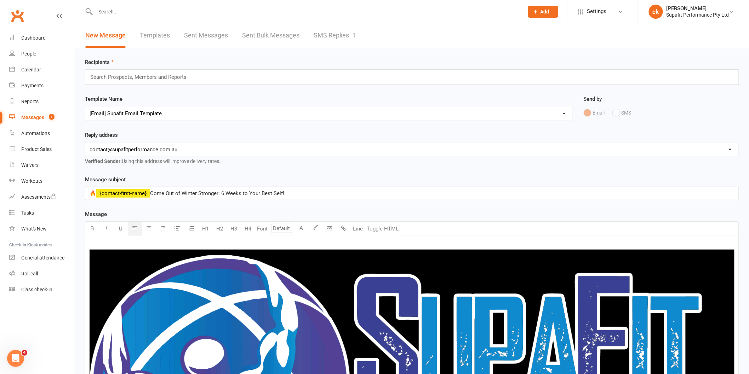
click at [153, 79] on input "text" at bounding box center [142, 77] width 104 height 9
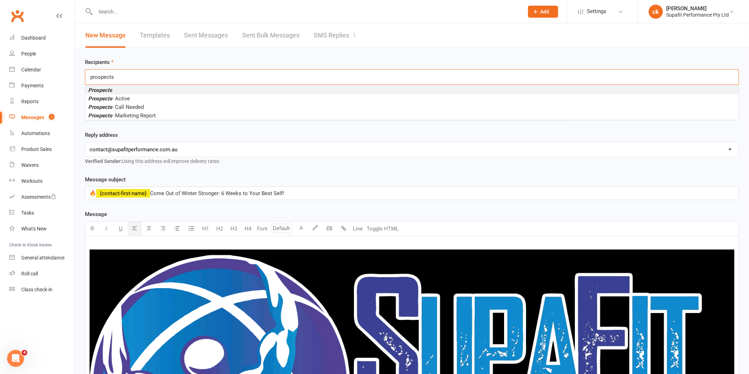
type input "prospects"
click at [119, 89] on li "Prospects" at bounding box center [411, 90] width 653 height 8
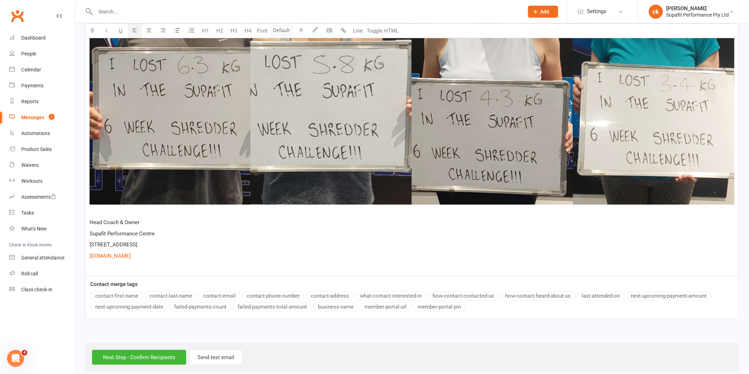
scroll to position [1242, 0]
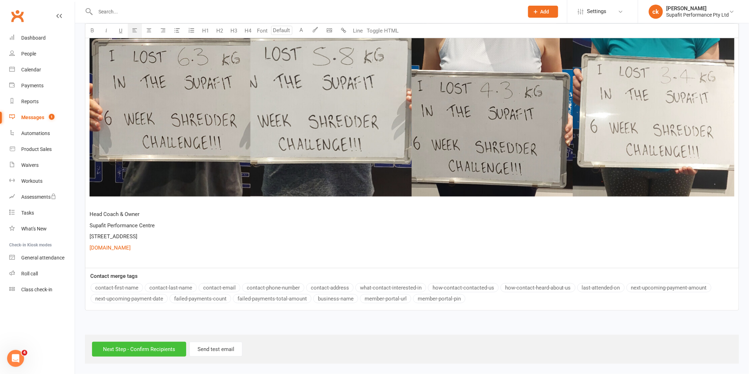
click at [152, 350] on input "Next Step - Confirm Recipients" at bounding box center [139, 349] width 94 height 15
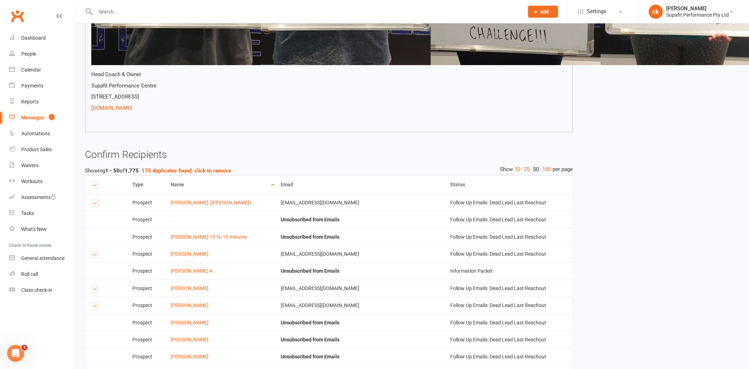
scroll to position [1336, 0]
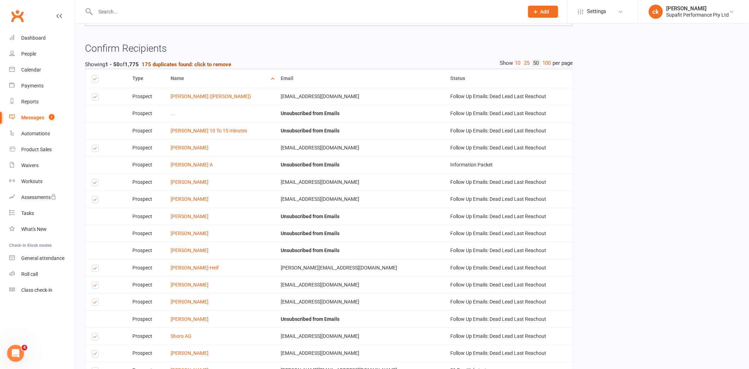
click at [185, 61] on strong "175 duplicates found: click to remove" at bounding box center [187, 64] width 90 height 6
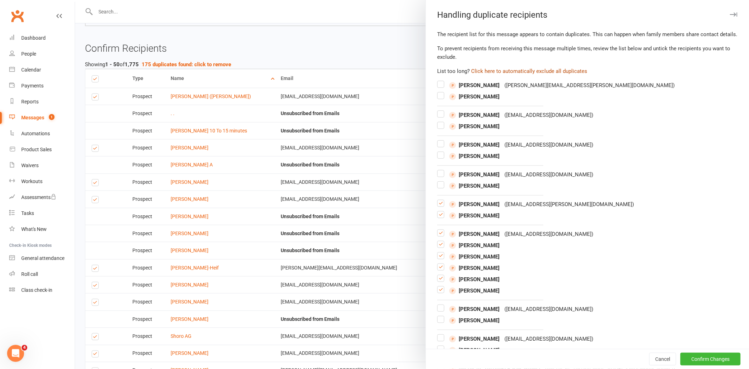
click at [529, 75] on button "Click here to automatically exclude all duplicates" at bounding box center [529, 71] width 116 height 8
click at [507, 75] on button "Click here to automatically exclude all duplicates" at bounding box center [529, 71] width 116 height 8
click at [483, 75] on button "Click here to automatically exclude all duplicates" at bounding box center [529, 71] width 116 height 8
click at [703, 355] on button "Confirm Changes" at bounding box center [710, 358] width 60 height 13
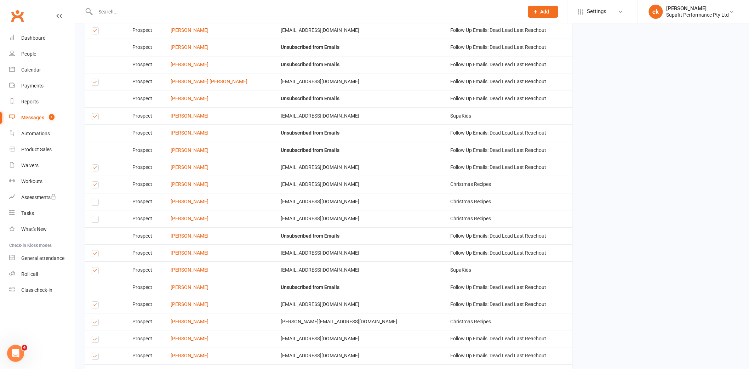
scroll to position [1989, 0]
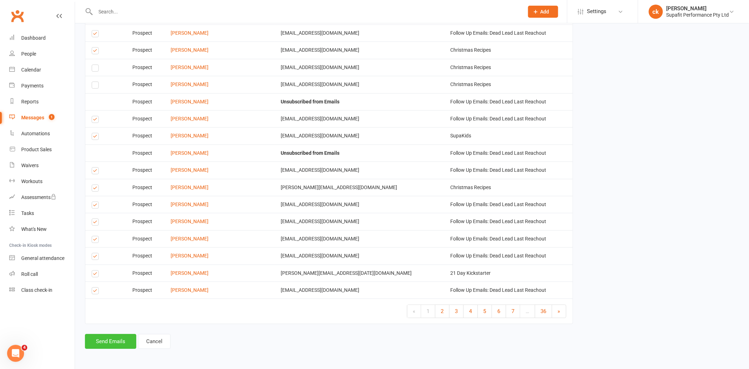
click at [112, 342] on button "Send Emails" at bounding box center [110, 341] width 51 height 15
